Goal: Task Accomplishment & Management: Complete application form

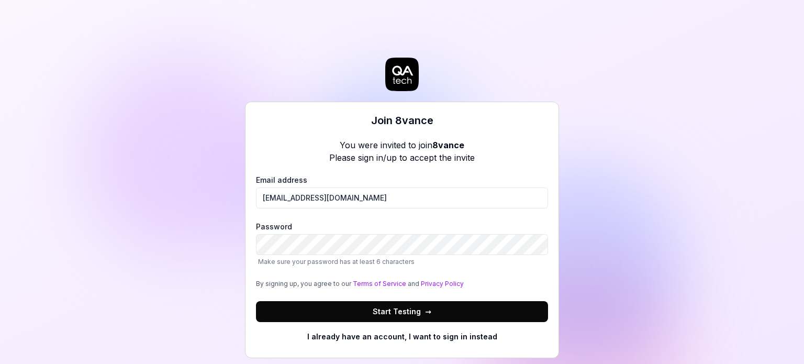
click at [212, 233] on div "Join 8vance You were invited to join 8vance Please sign in/up to accept the inv…" at bounding box center [402, 182] width 804 height 364
click at [400, 308] on span "Start Testing →" at bounding box center [402, 311] width 59 height 11
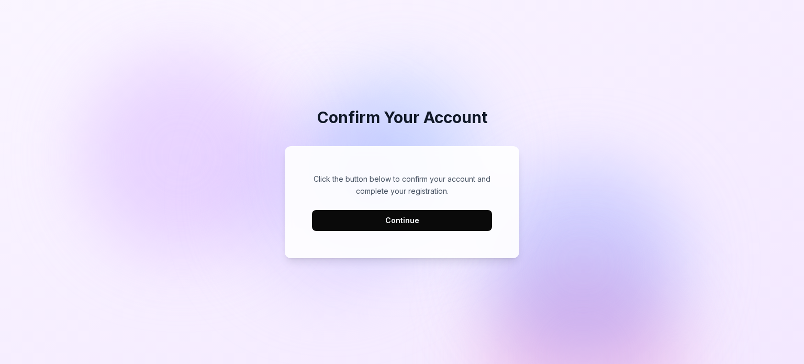
click at [418, 222] on button "Continue" at bounding box center [402, 220] width 180 height 21
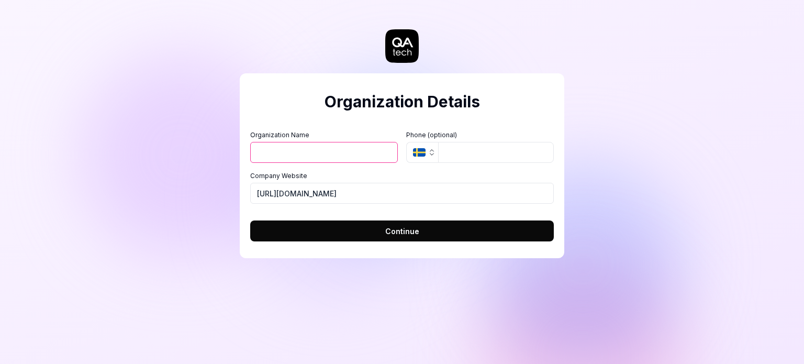
click at [352, 147] on input "Organization Name" at bounding box center [324, 152] width 148 height 21
click at [188, 217] on div "Organization Details Organization Name Organization Logo (Square minimum 256x25…" at bounding box center [402, 182] width 804 height 364
click at [287, 198] on input "[URL][DOMAIN_NAME]" at bounding box center [402, 193] width 304 height 21
click at [302, 159] on input "Organization Name" at bounding box center [324, 152] width 148 height 21
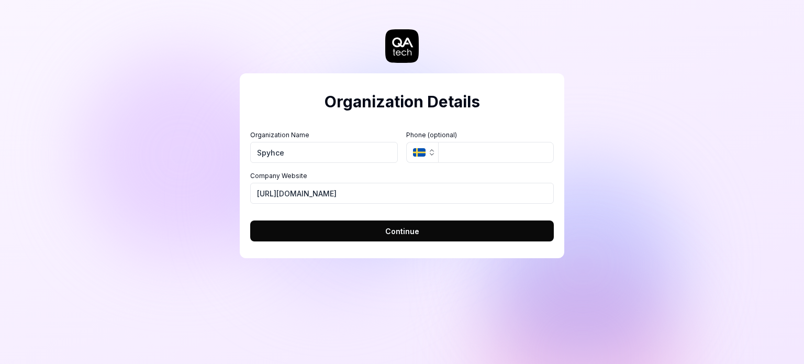
click at [705, 242] on div "Organization Details Organization Name Spyhce Organization Logo (Square minimum…" at bounding box center [402, 182] width 804 height 364
click at [319, 153] on input "Spyhce" at bounding box center [324, 152] width 148 height 21
type input "8vance"
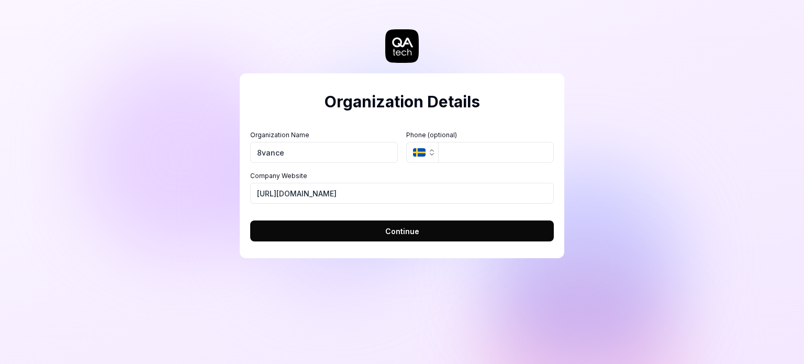
click at [415, 153] on icon "button" at bounding box center [419, 152] width 13 height 8
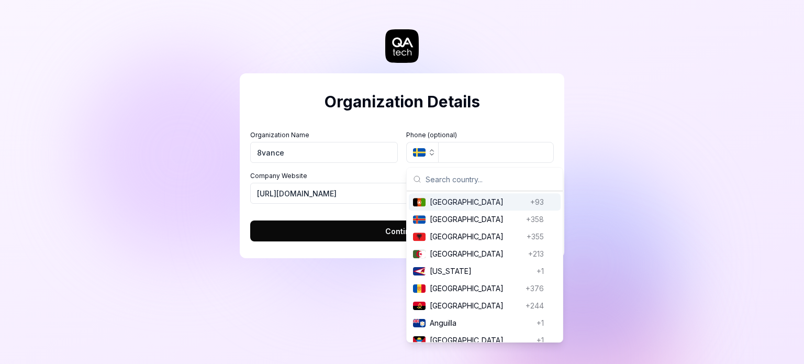
click at [373, 234] on button "Continue" at bounding box center [402, 230] width 304 height 21
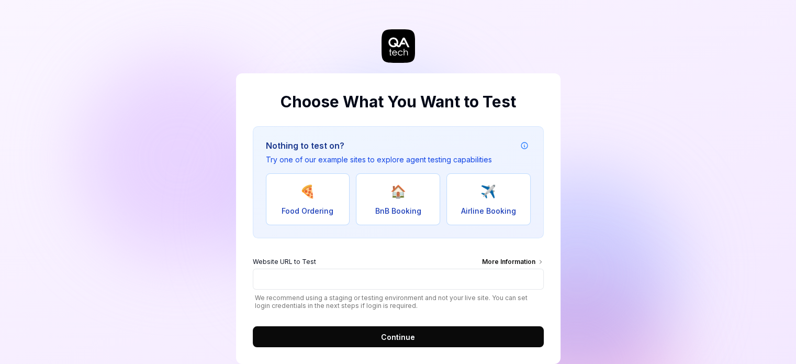
scroll to position [20, 0]
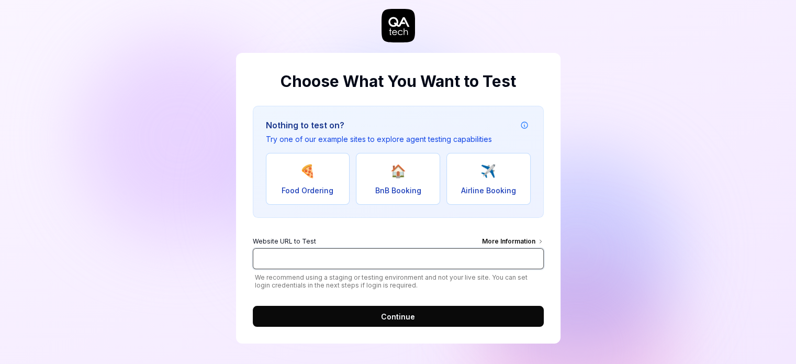
click at [378, 258] on input "Website URL to Test More Information" at bounding box center [398, 258] width 291 height 21
click at [447, 253] on input "Website URL to Test More Information" at bounding box center [398, 258] width 291 height 21
click at [454, 288] on span "We recommend using a staging or testing environment and not your live site. You…" at bounding box center [398, 281] width 291 height 16
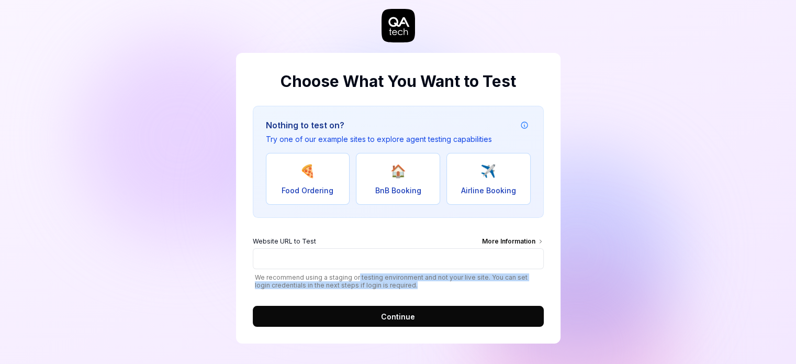
drag, startPoint x: 356, startPoint y: 275, endPoint x: 400, endPoint y: 287, distance: 46.1
click at [400, 287] on span "We recommend using a staging or testing environment and not your live site. You…" at bounding box center [398, 281] width 291 height 16
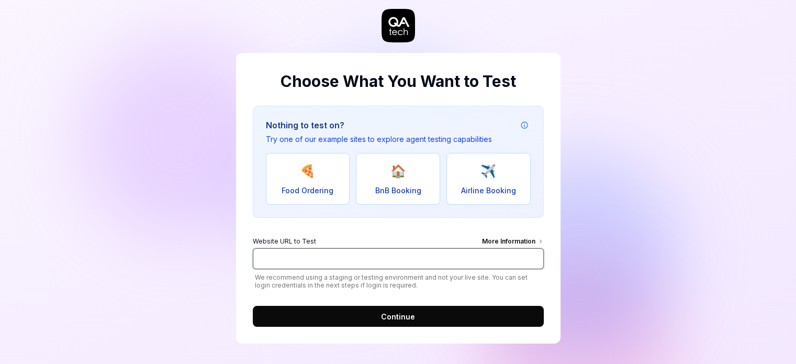
click at [382, 252] on input "Website URL to Test More Information" at bounding box center [398, 258] width 291 height 21
type input "[DOMAIN_NAME]"
click button "Continue" at bounding box center [398, 316] width 291 height 21
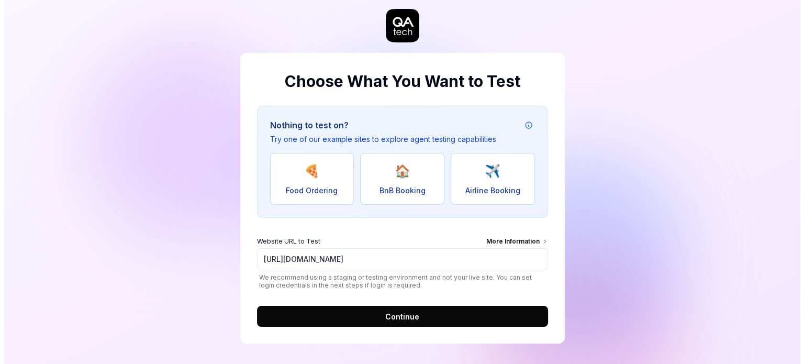
scroll to position [0, 0]
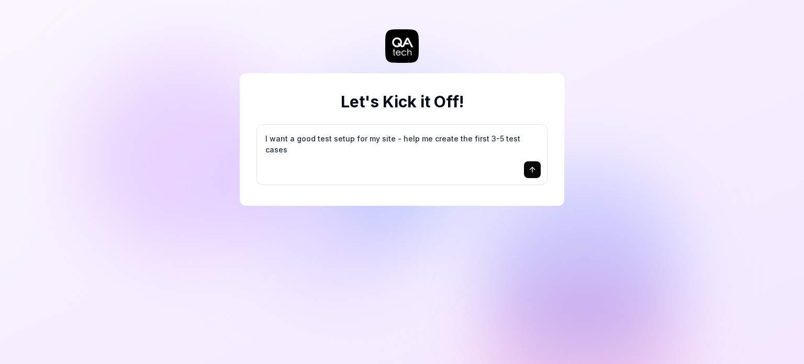
click at [532, 171] on icon "submit" at bounding box center [532, 169] width 8 height 8
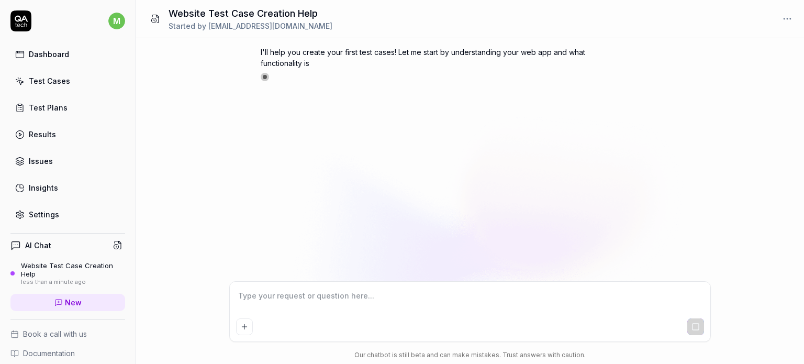
scroll to position [72, 0]
